Goal: Information Seeking & Learning: Learn about a topic

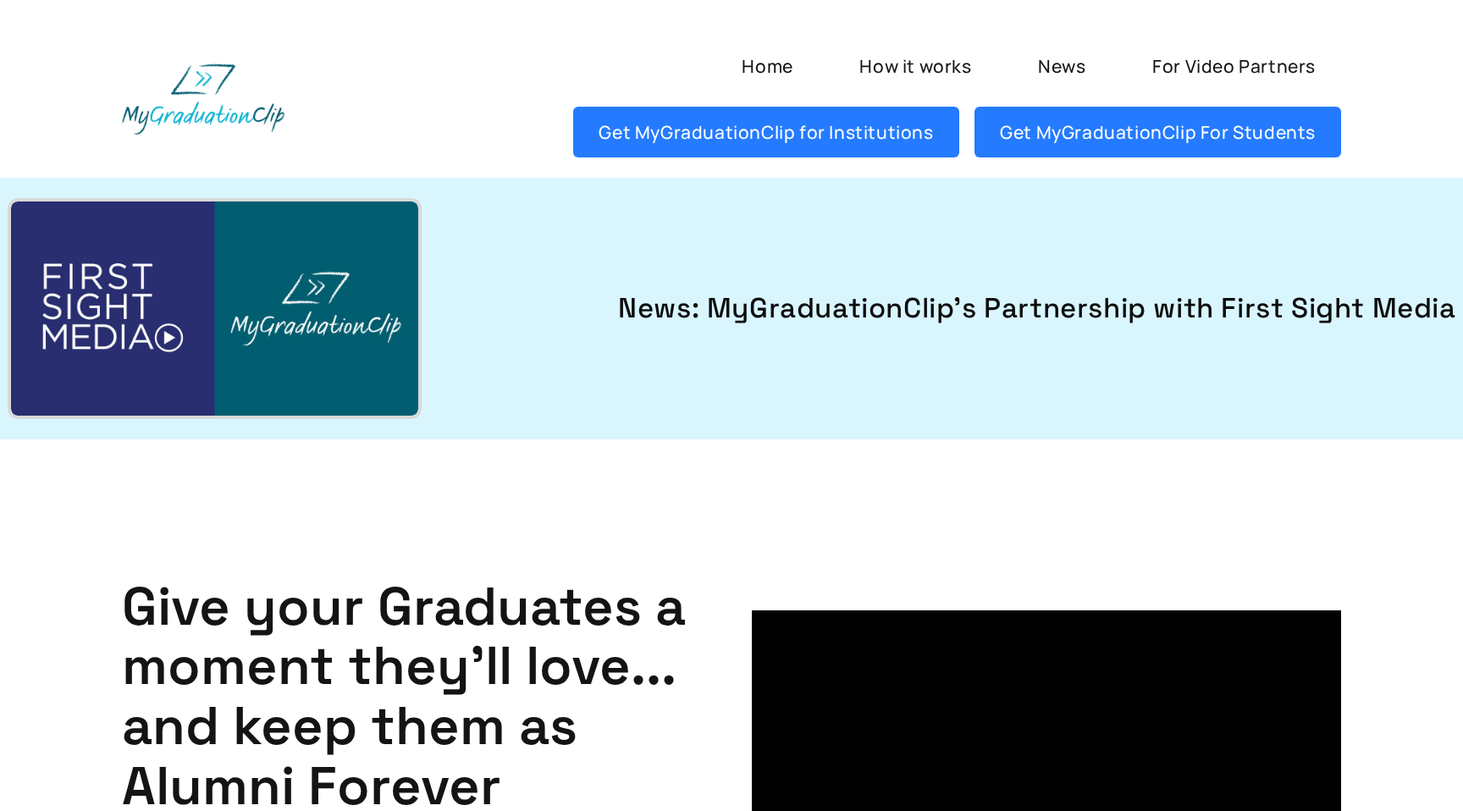
click at [175, 340] on img at bounding box center [214, 309] width 407 height 214
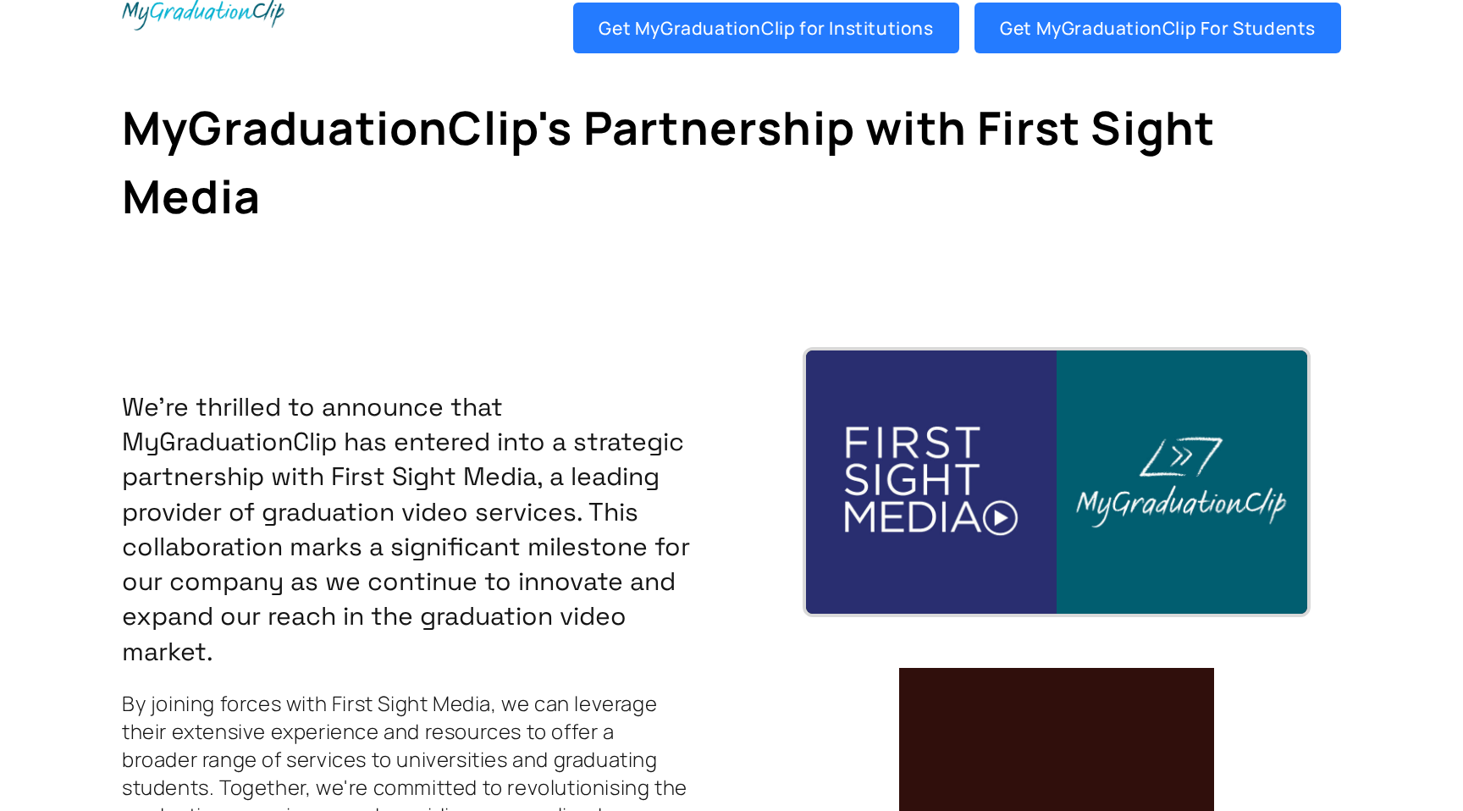
scroll to position [109, 0]
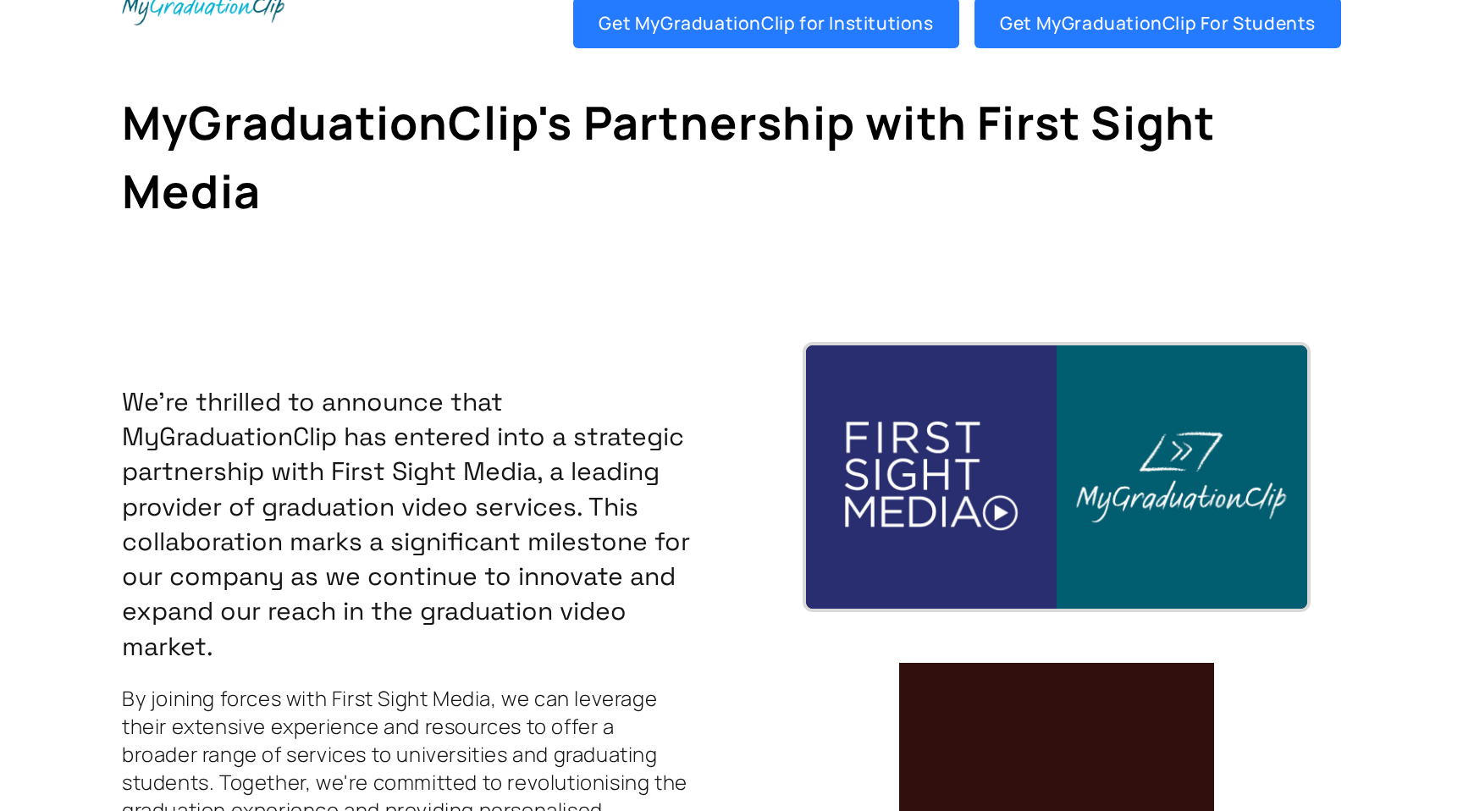
click at [1000, 523] on img at bounding box center [1056, 477] width 501 height 263
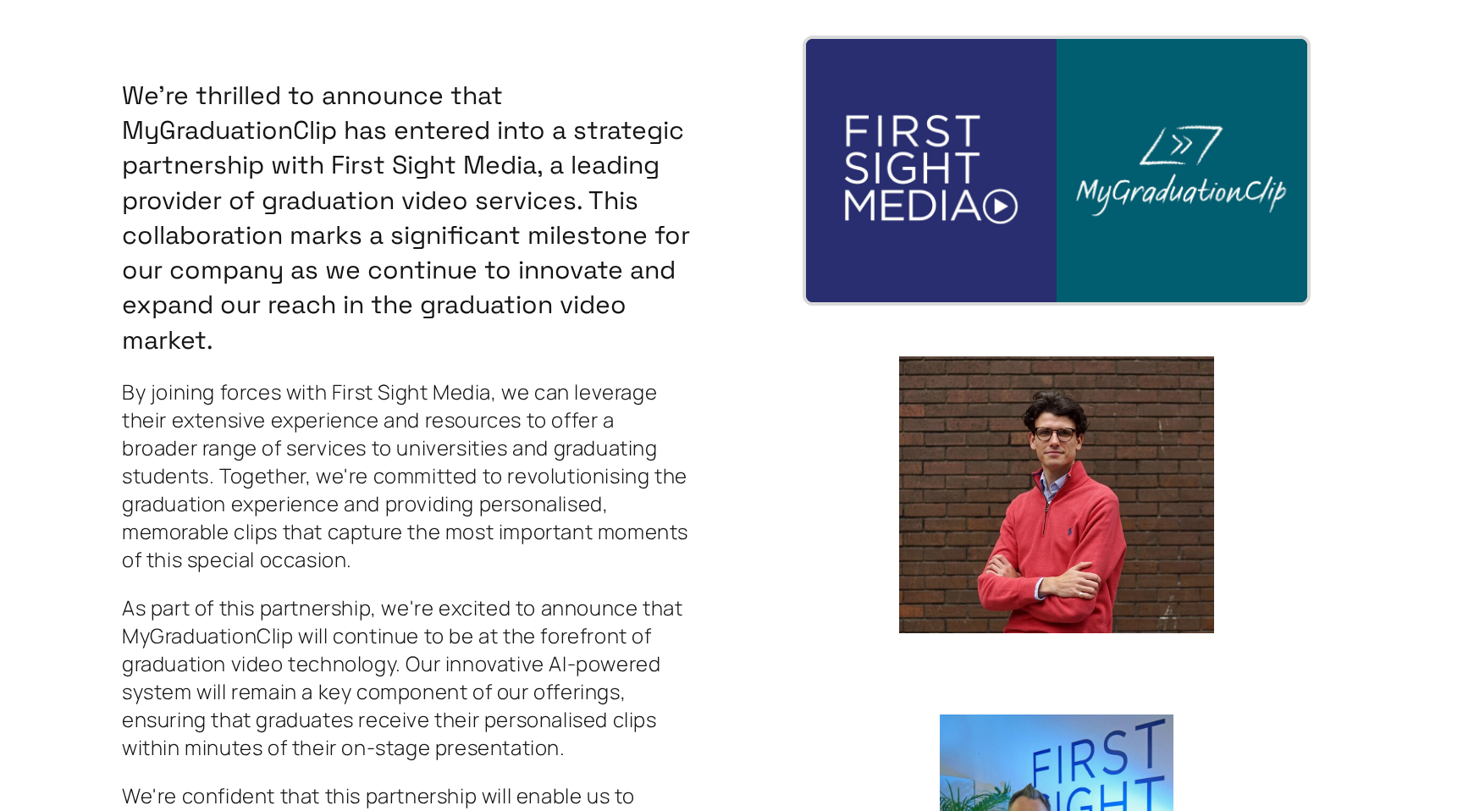
scroll to position [359, 0]
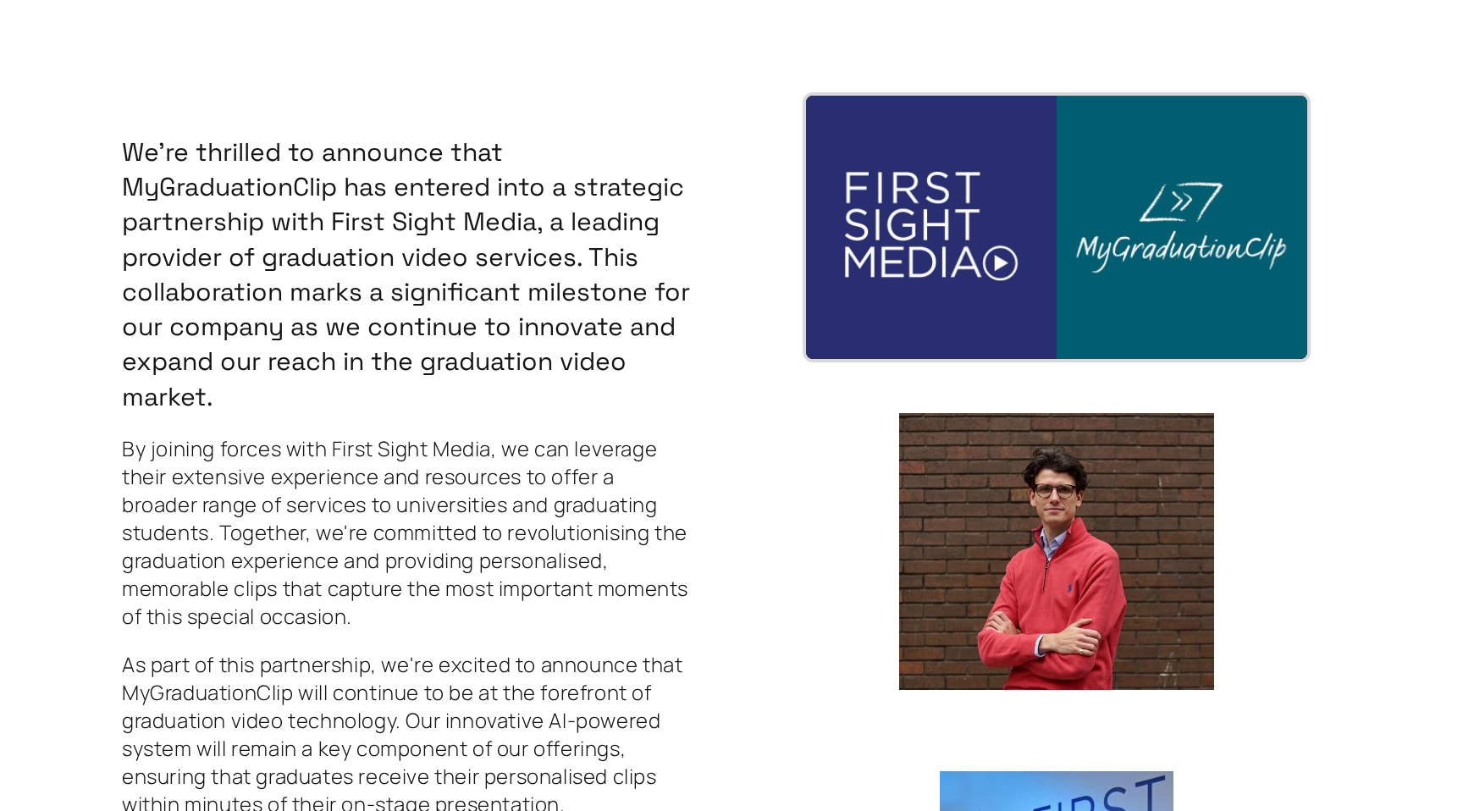
click at [1002, 264] on img at bounding box center [1056, 227] width 501 height 263
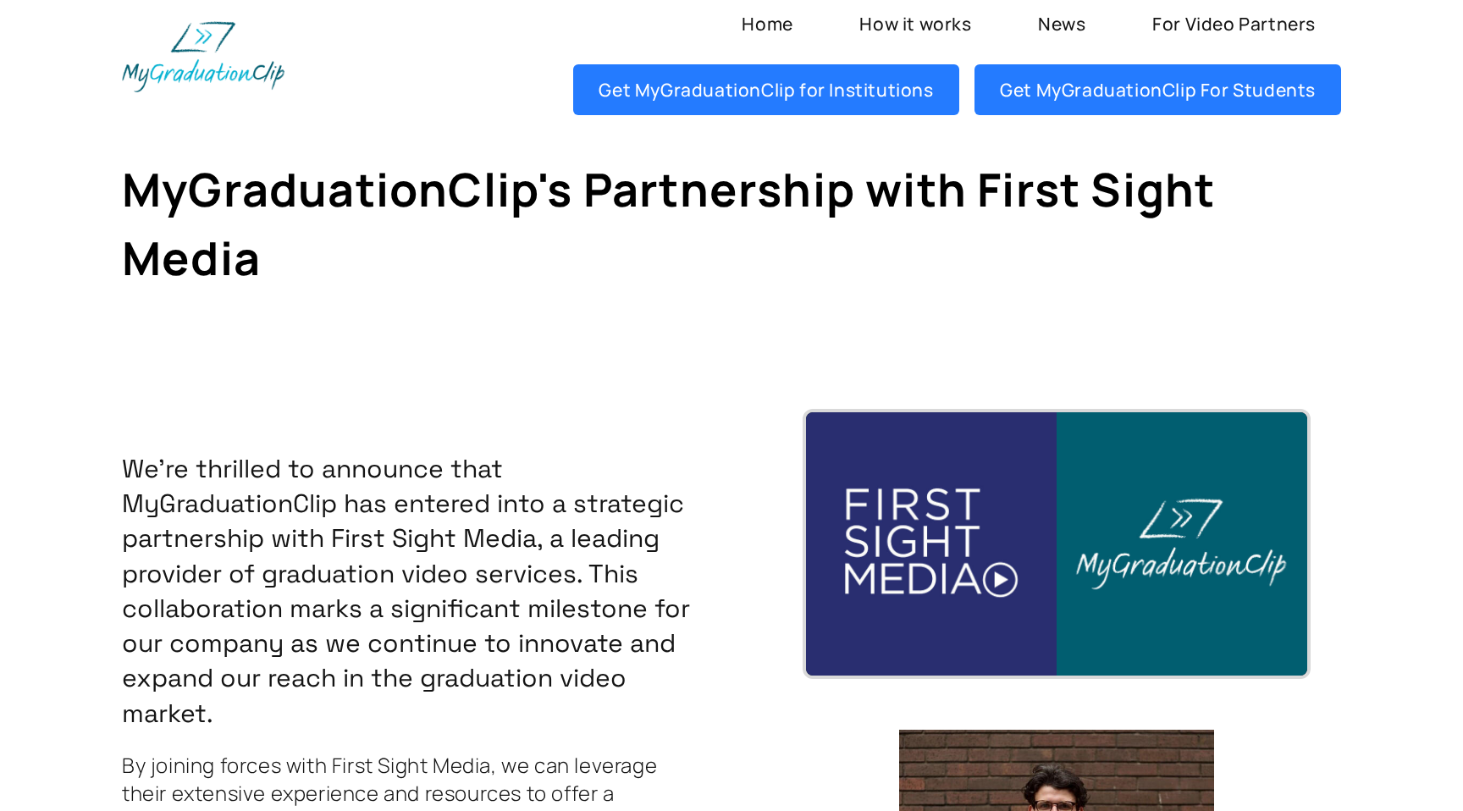
scroll to position [0, 0]
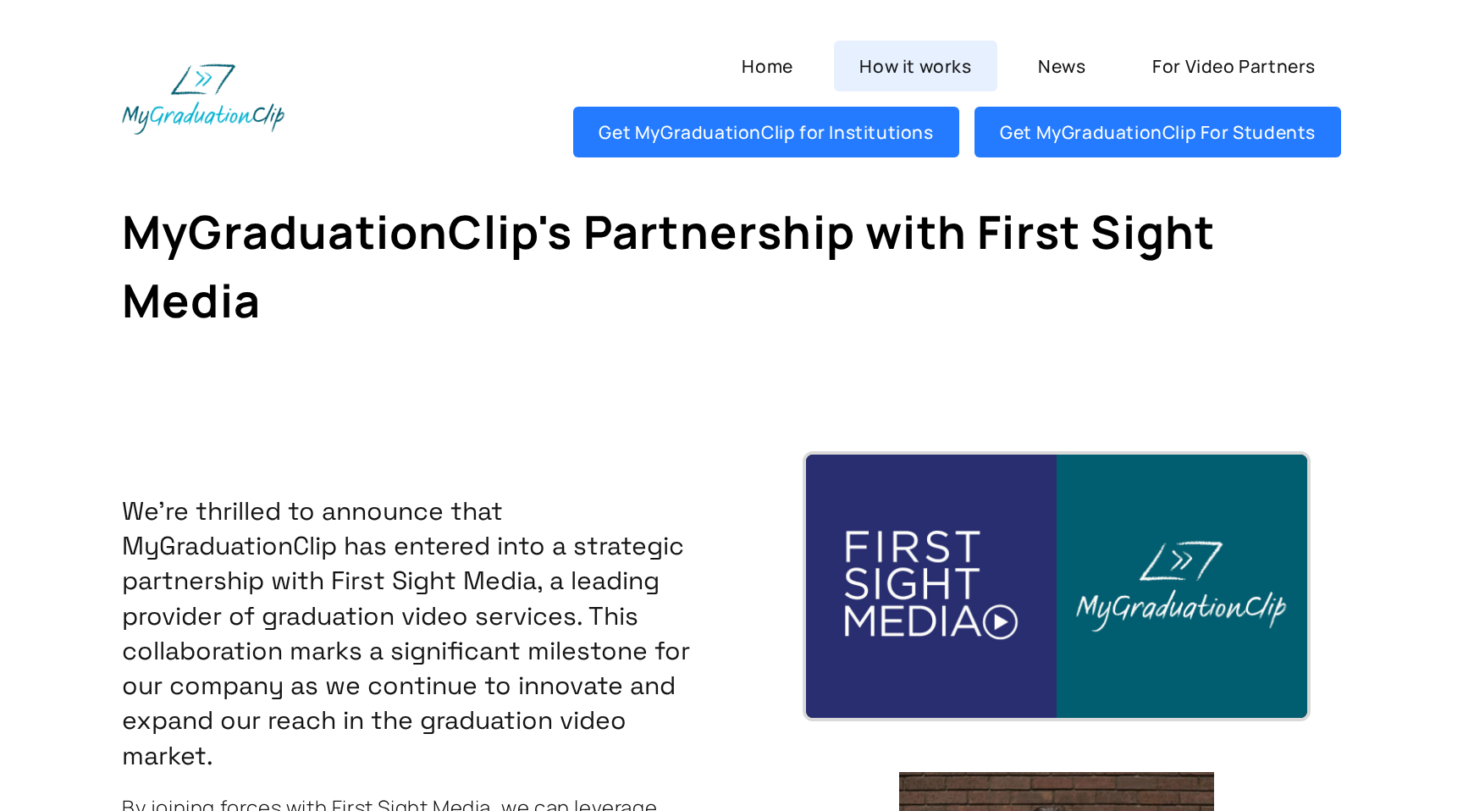
click at [918, 60] on link "How it works" at bounding box center [915, 66] width 163 height 51
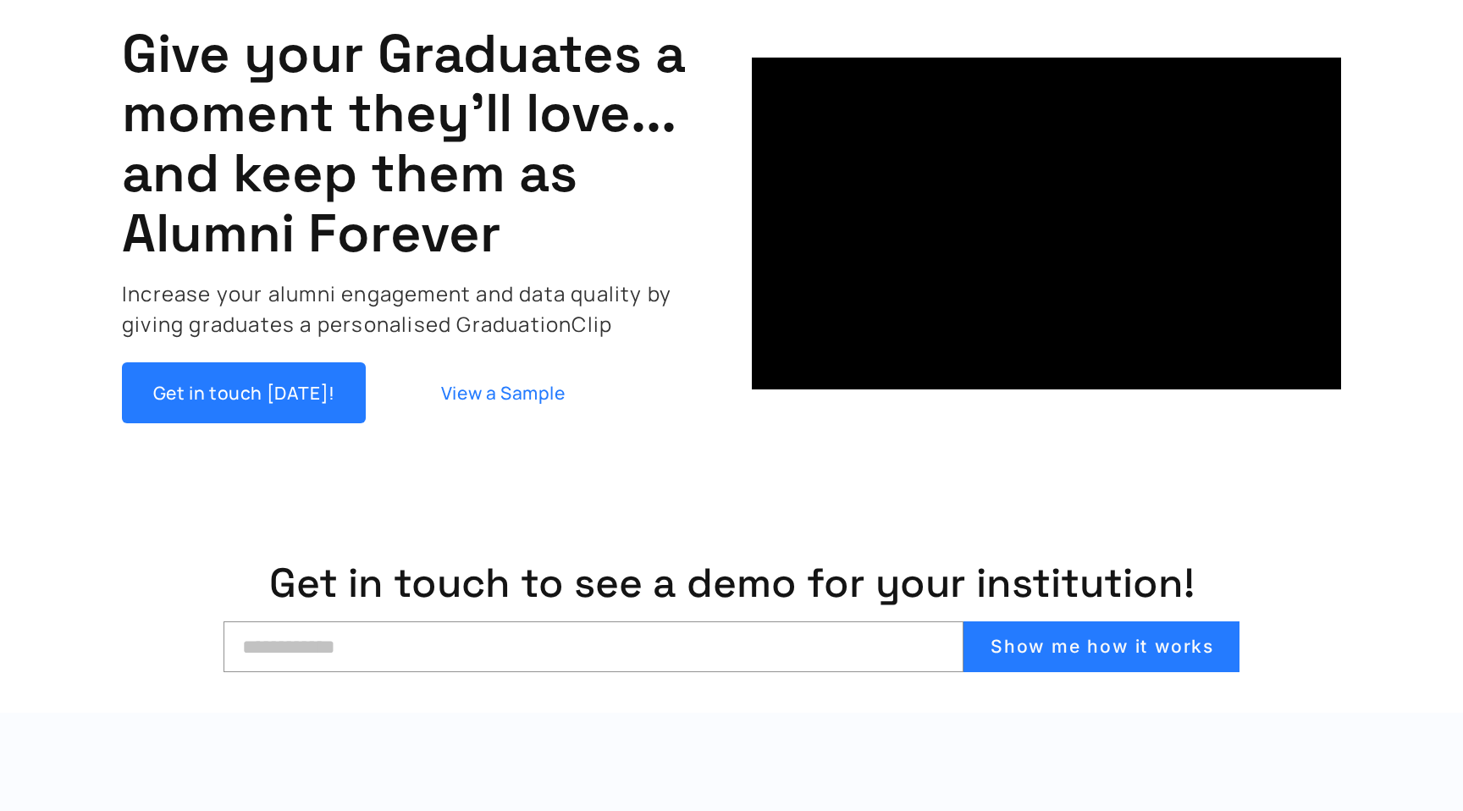
scroll to position [560, 0]
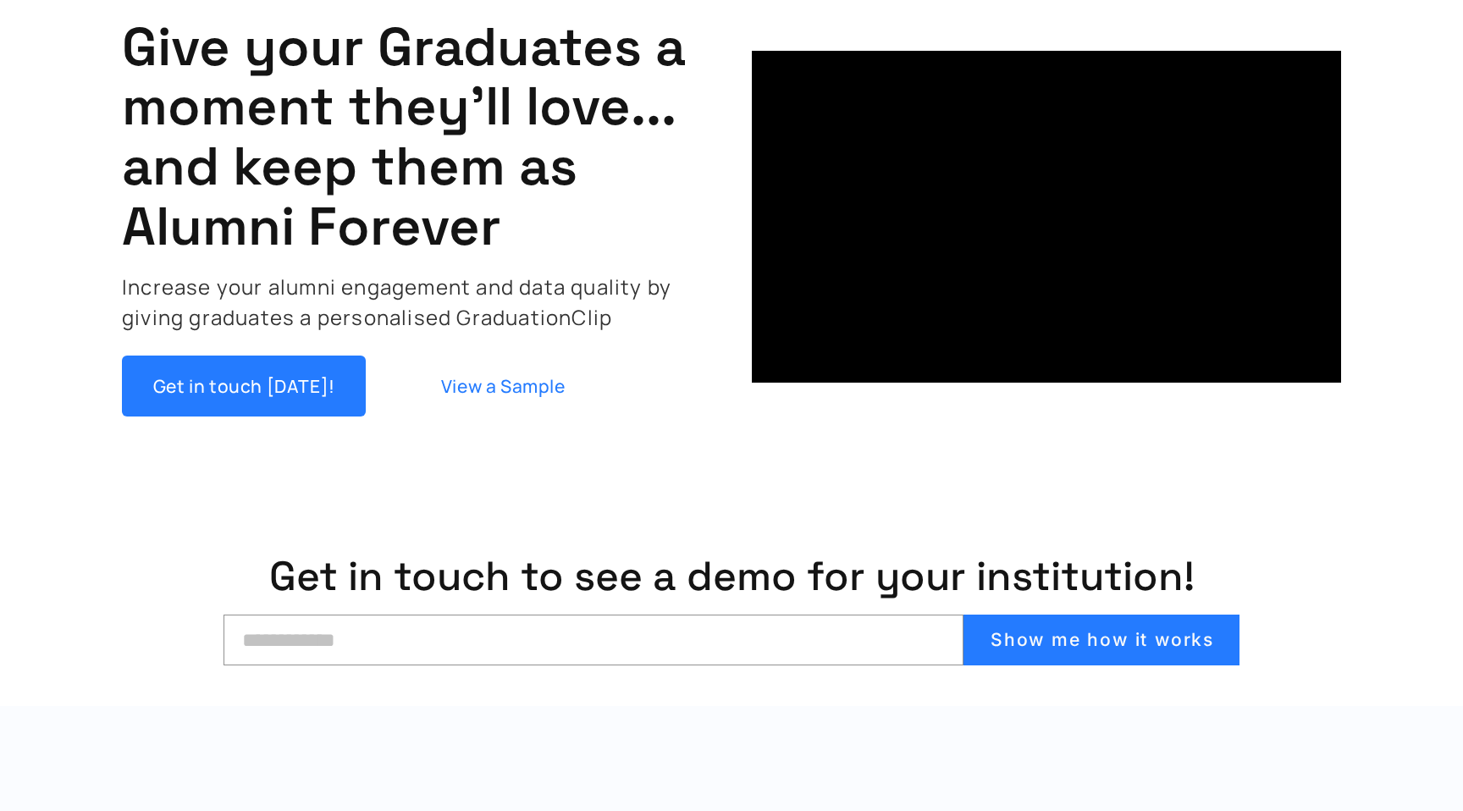
click at [523, 392] on link "View a Sample" at bounding box center [503, 386] width 244 height 61
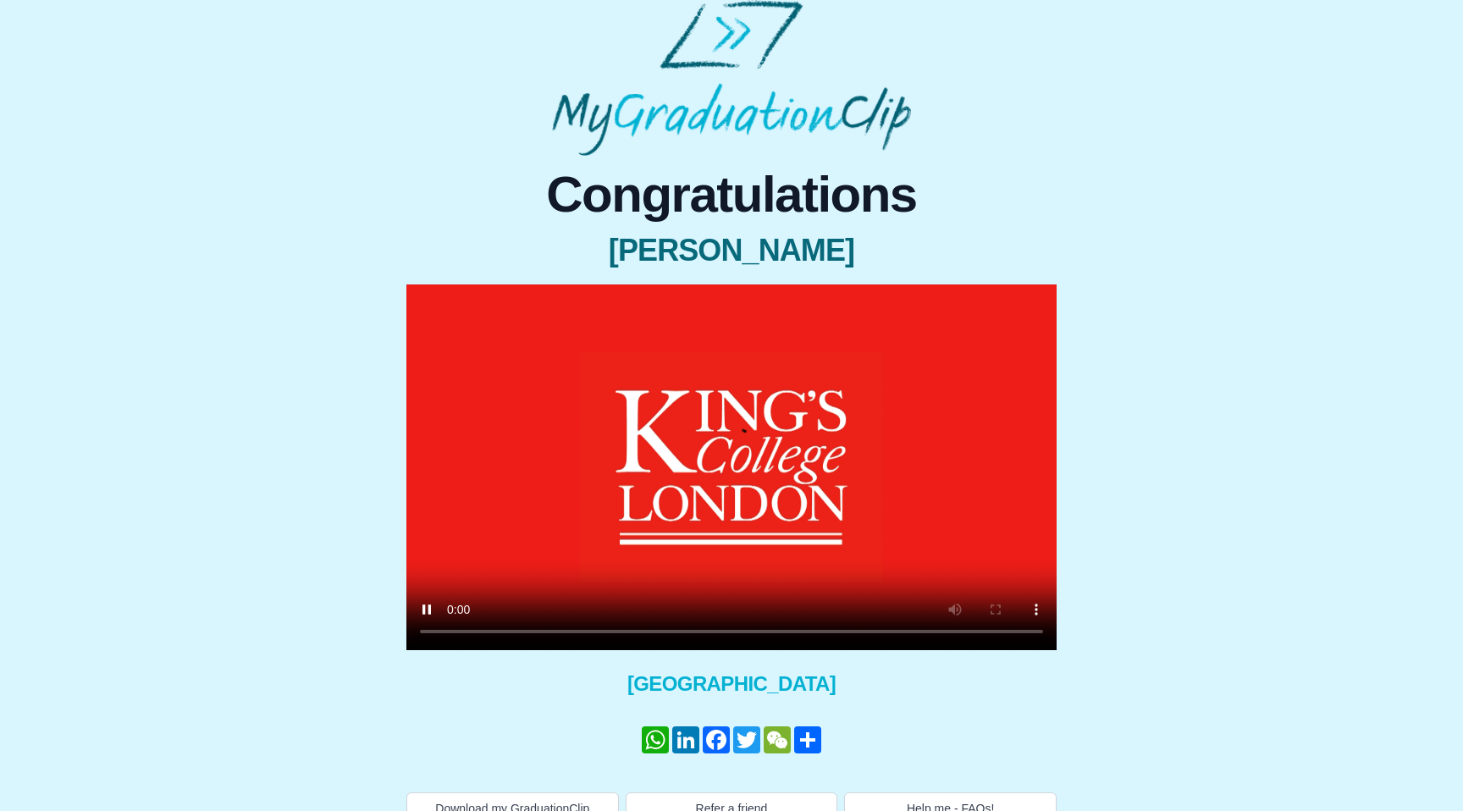
scroll to position [41, 0]
